Goal: Information Seeking & Learning: Understand process/instructions

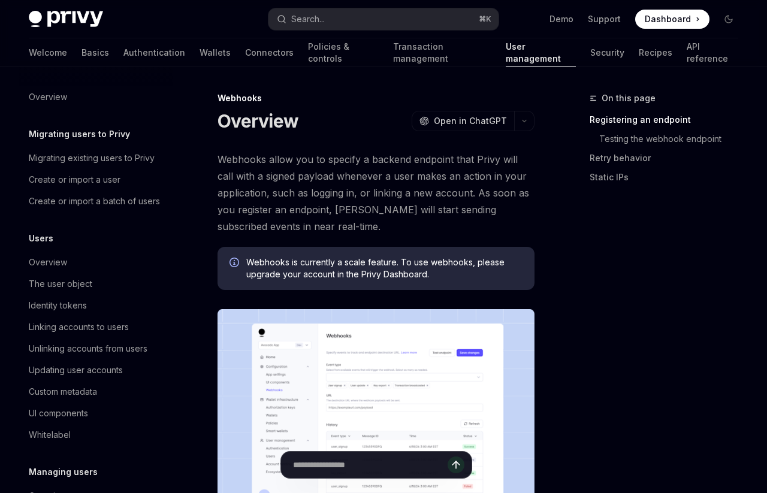
scroll to position [185, 0]
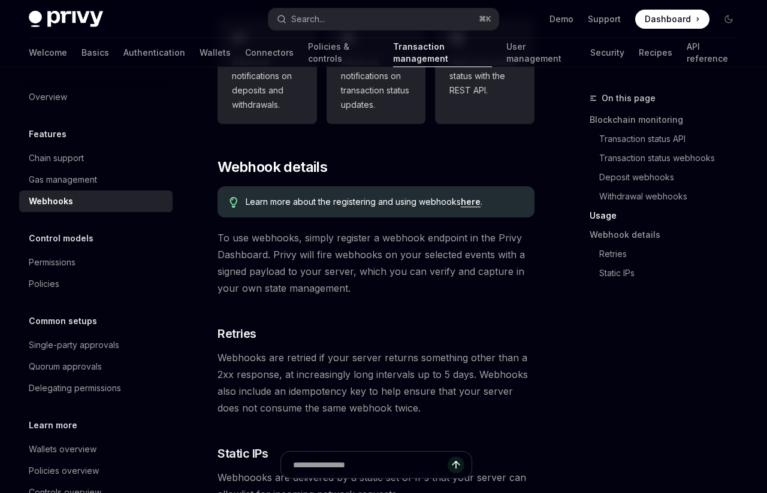
scroll to position [757, 0]
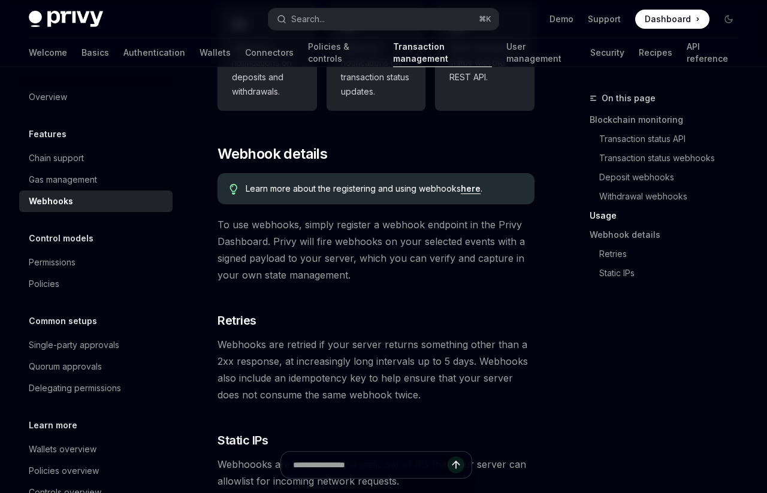
click at [474, 183] on link "here" at bounding box center [471, 188] width 20 height 11
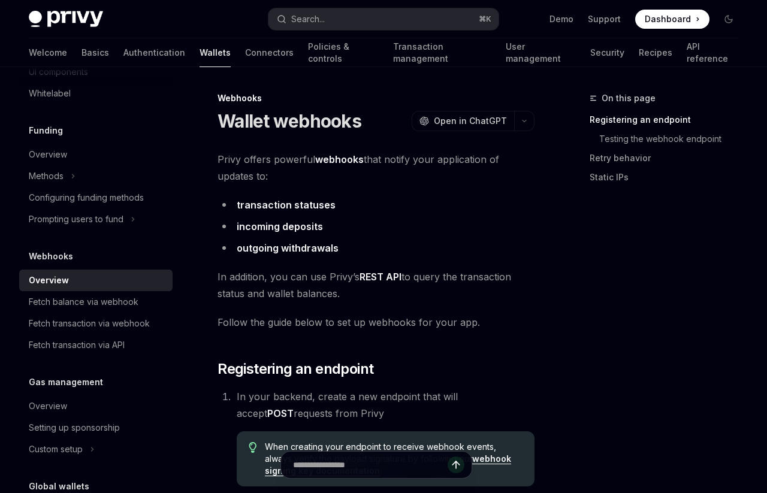
click at [82, 280] on div "Overview" at bounding box center [97, 280] width 137 height 14
click at [84, 298] on div "Fetch balance via webhook" at bounding box center [84, 302] width 110 height 14
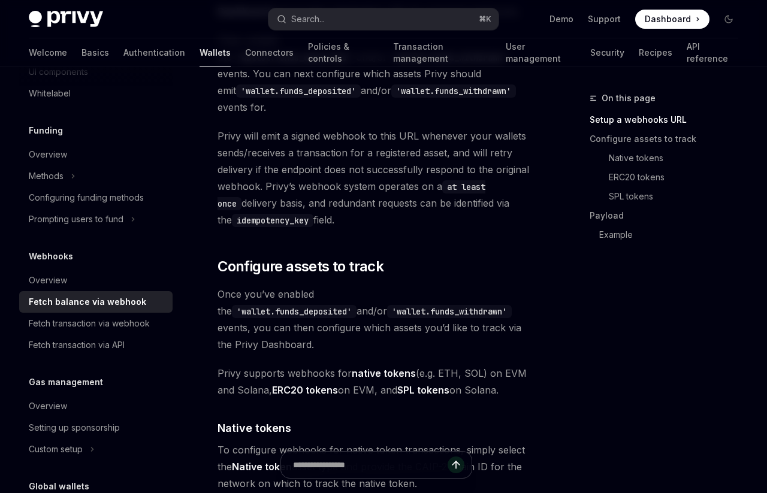
scroll to position [695, 0]
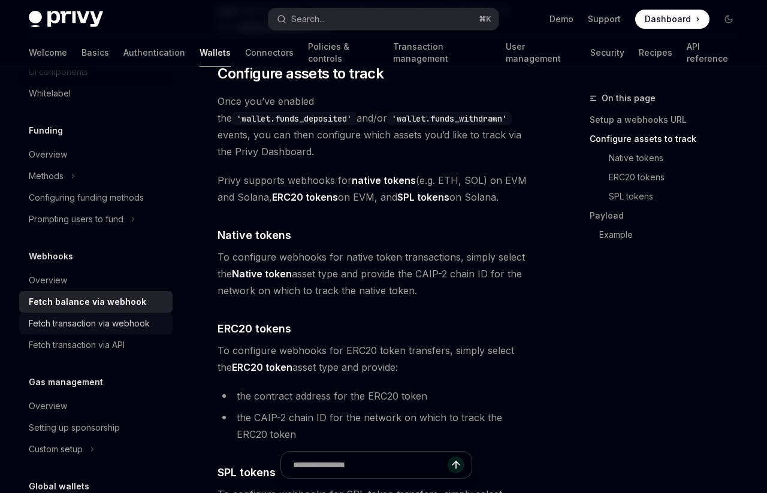
click at [70, 328] on div "Fetch transaction via webhook" at bounding box center [89, 323] width 121 height 14
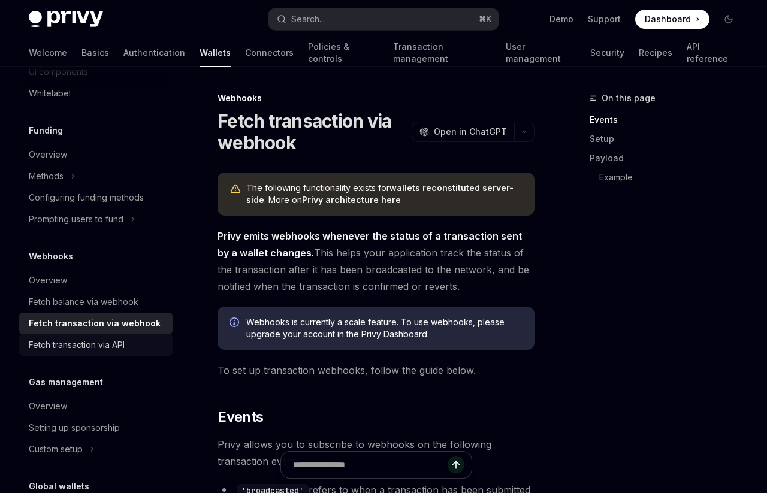
click at [72, 340] on div "Fetch transaction via API" at bounding box center [77, 345] width 96 height 14
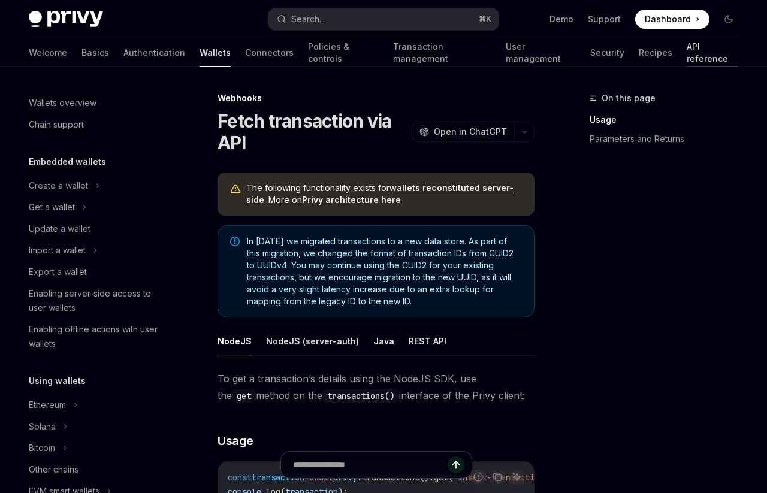
click at [686, 54] on link "API reference" at bounding box center [712, 52] width 52 height 29
type textarea "*"
